Goal: Complete application form

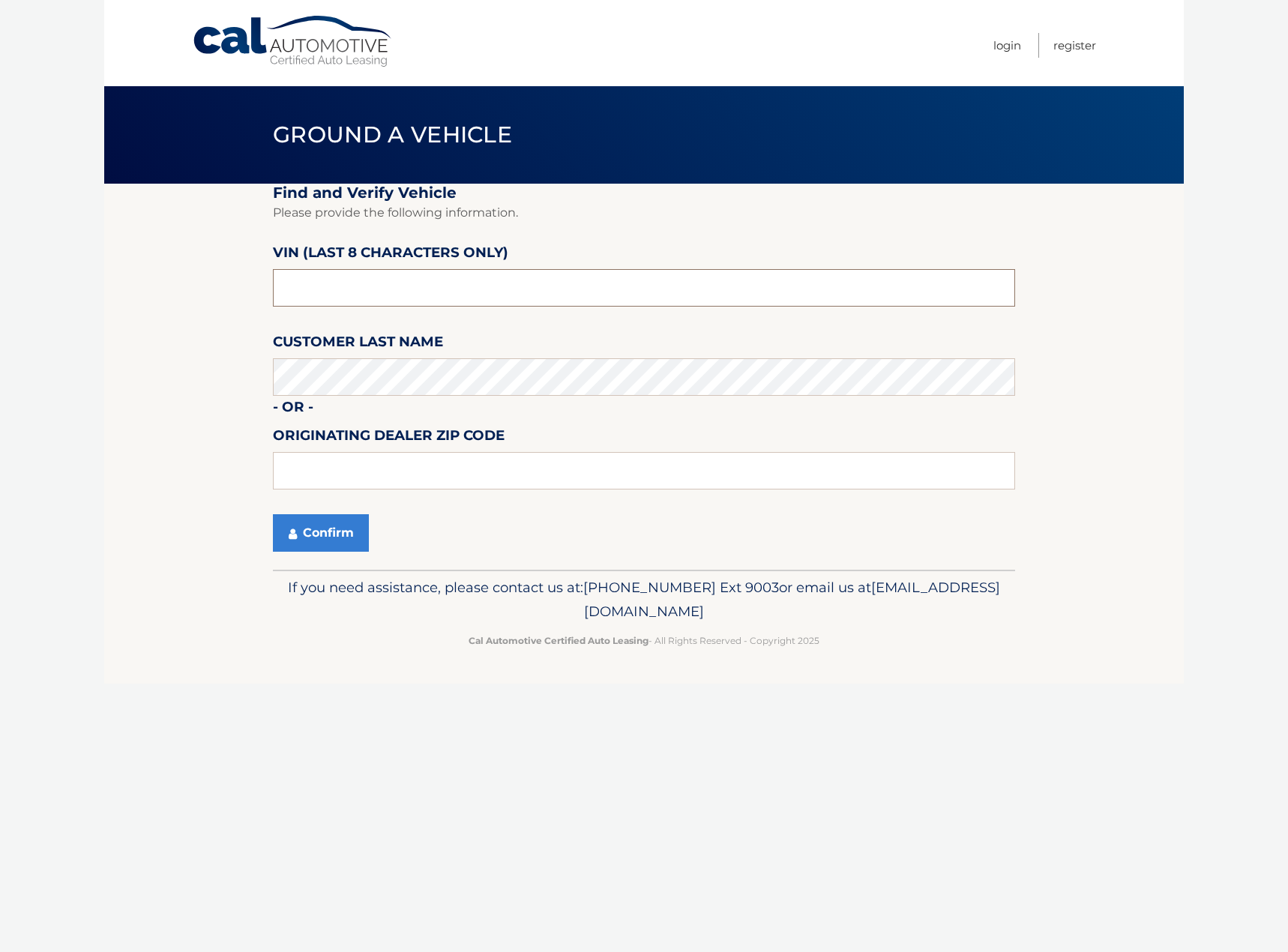
click at [468, 290] on input "text" at bounding box center [644, 287] width 742 height 38
click at [339, 283] on input "text" at bounding box center [644, 287] width 742 height 38
type input "pW670765"
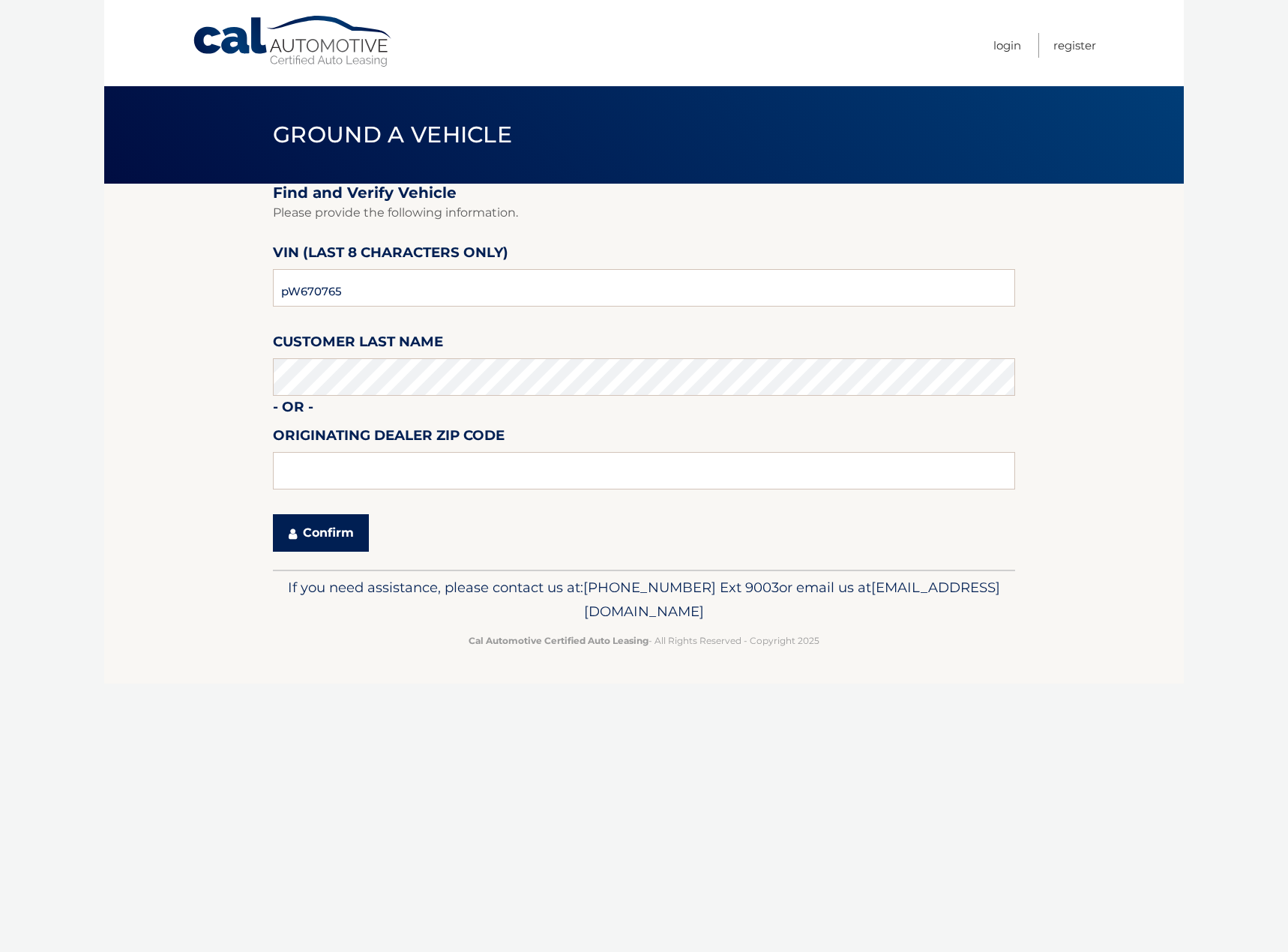
click at [306, 533] on button "Confirm" at bounding box center [321, 533] width 96 height 38
